Goal: Find specific page/section: Find specific page/section

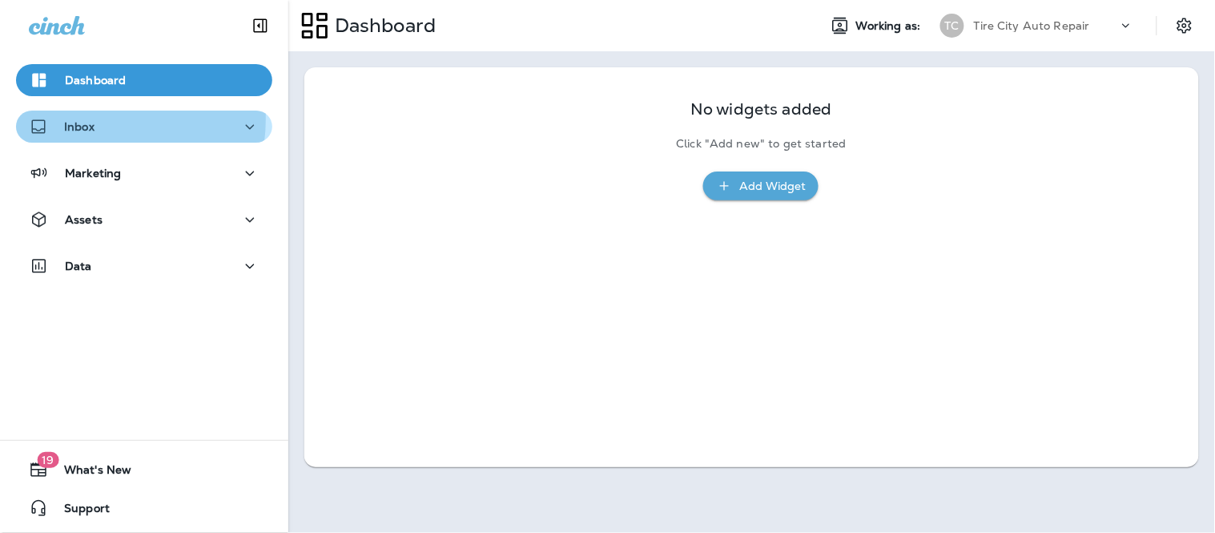
click at [83, 120] on p "Inbox" at bounding box center [79, 126] width 30 height 13
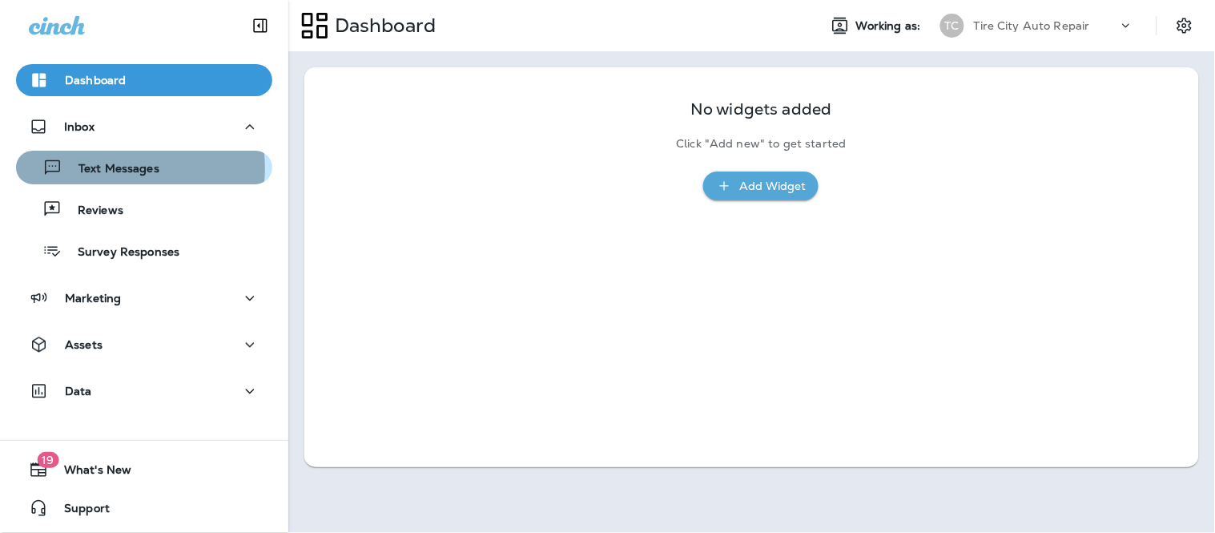
click at [119, 168] on p "Text Messages" at bounding box center [110, 169] width 97 height 15
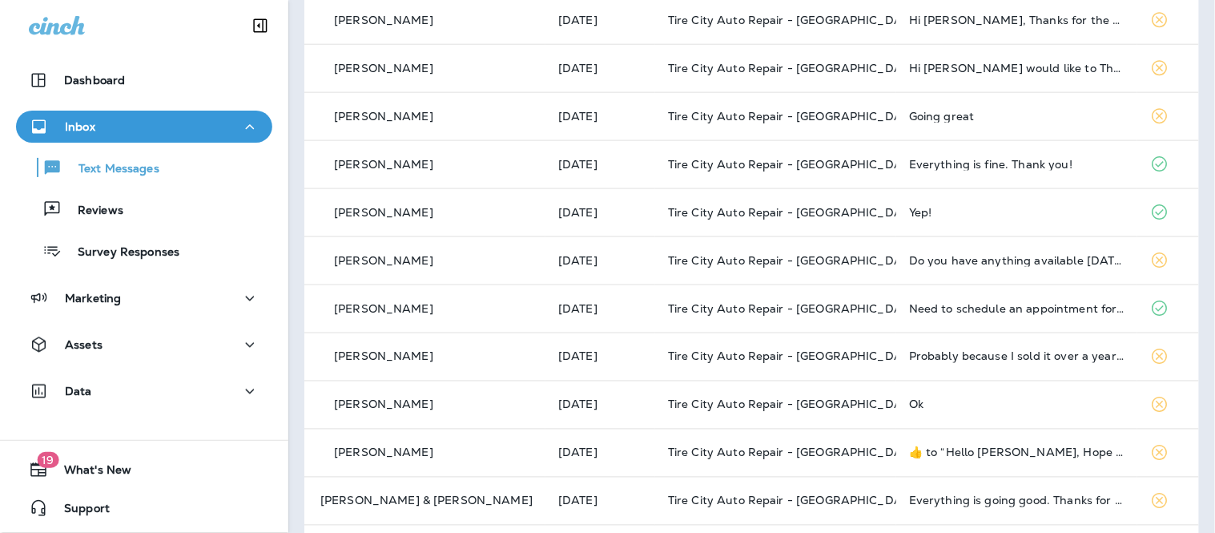
scroll to position [462, 0]
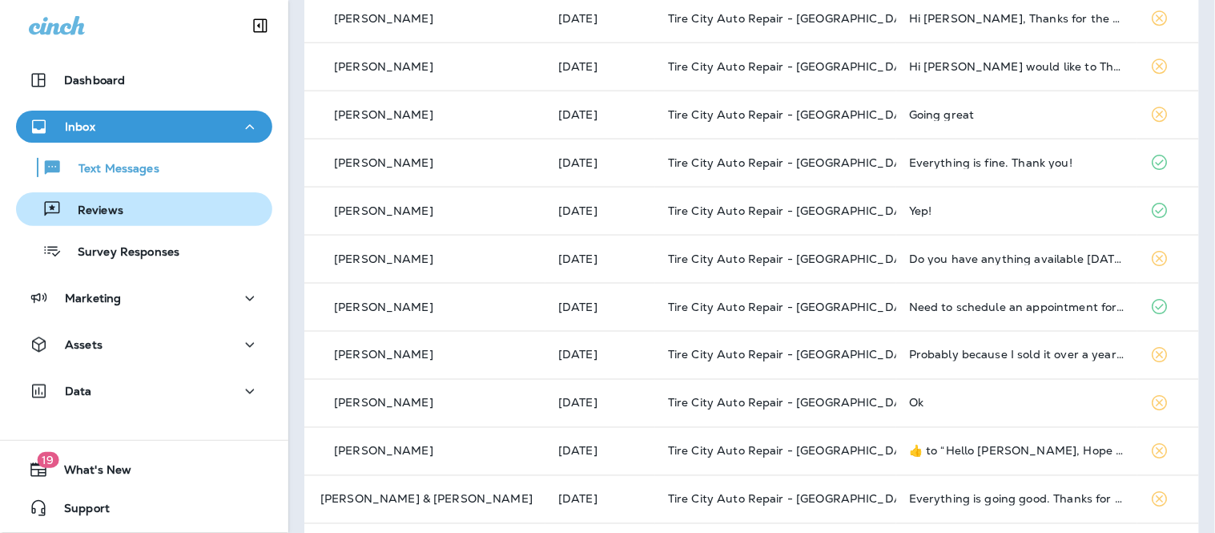
click at [87, 200] on div "Reviews" at bounding box center [72, 209] width 101 height 24
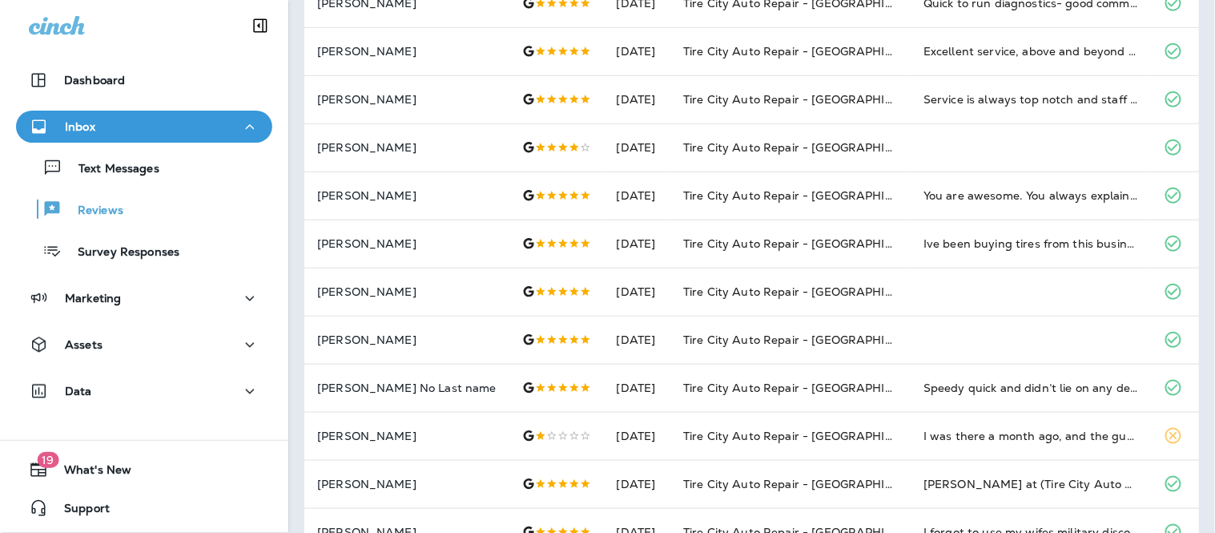
scroll to position [252, 0]
